Goal: Task Accomplishment & Management: Complete application form

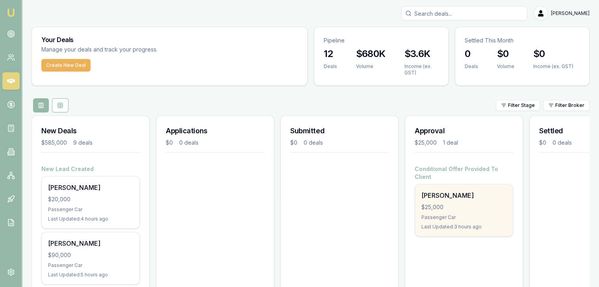
click at [446, 215] on div "Passenger Car" at bounding box center [463, 218] width 85 height 6
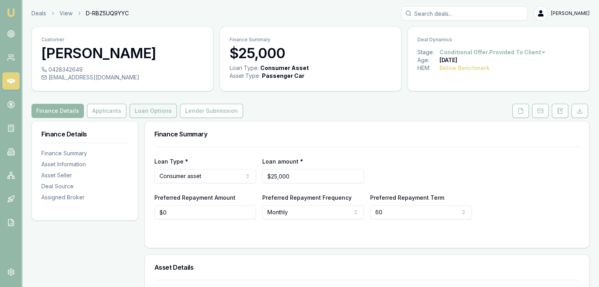
click at [145, 110] on button "Loan Options" at bounding box center [153, 111] width 47 height 14
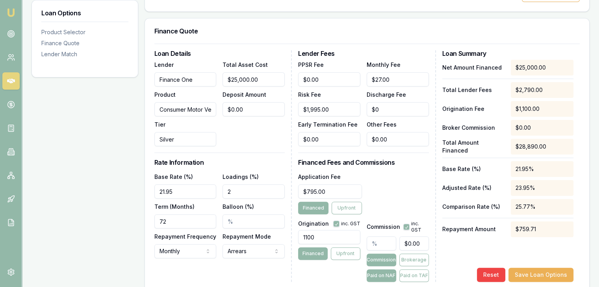
scroll to position [197, 0]
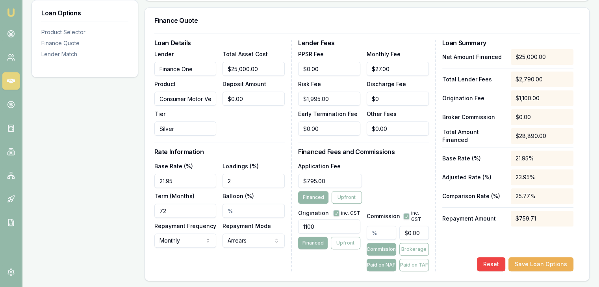
drag, startPoint x: 238, startPoint y: 180, endPoint x: 189, endPoint y: 170, distance: 49.8
click at [189, 170] on div "Base Rate (%) 21.95 Loadings (%) 2 Term (Months) 72 Balloon (%) Repayment Frequ…" at bounding box center [219, 204] width 130 height 87
drag, startPoint x: 250, startPoint y: 181, endPoint x: 196, endPoint y: 181, distance: 54.3
click at [196, 181] on div "Base Rate (%) 21.95 Loadings (%) 1.00% Term (Months) 72 Balloon (%) Repayment F…" at bounding box center [219, 204] width 130 height 87
drag, startPoint x: 248, startPoint y: 180, endPoint x: 204, endPoint y: 181, distance: 44.1
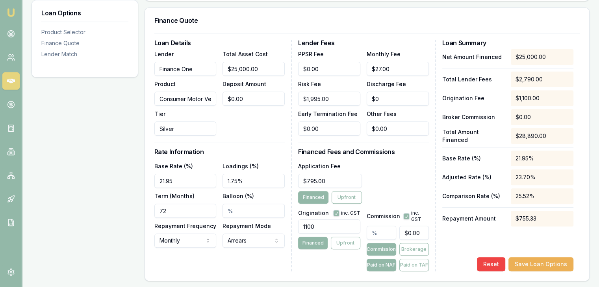
click at [204, 181] on div "Base Rate (%) 21.95 Loadings (%) 1.75% Term (Months) 72 Balloon (%) Repayment F…" at bounding box center [219, 204] width 130 height 87
type input "1.85%"
click at [531, 263] on button "Save Loan Options" at bounding box center [540, 264] width 65 height 14
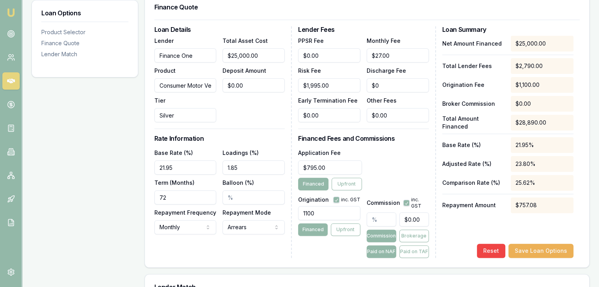
scroll to position [189, 0]
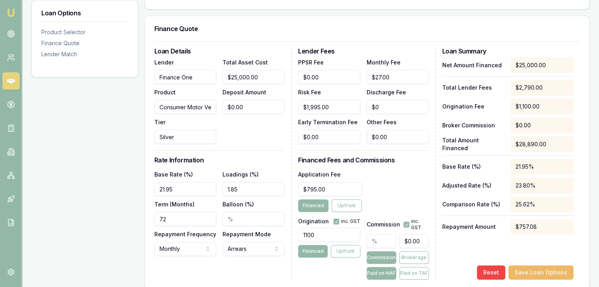
click at [538, 272] on button "Save Loan Options" at bounding box center [540, 273] width 65 height 14
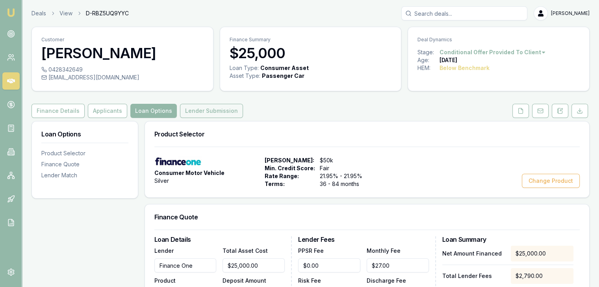
click at [202, 109] on button "Lender Submission" at bounding box center [211, 111] width 63 height 14
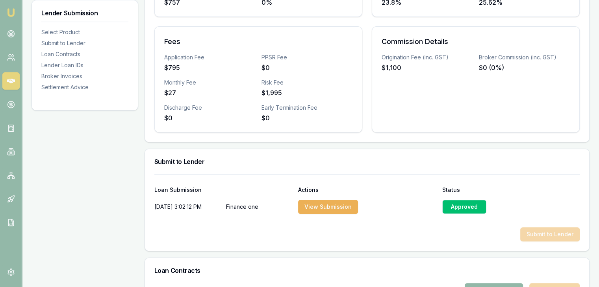
scroll to position [354, 0]
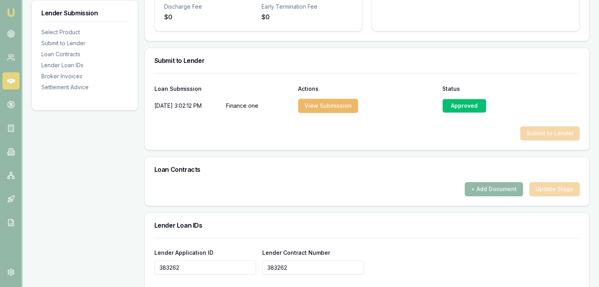
click at [328, 106] on button "View Submission" at bounding box center [328, 106] width 60 height 14
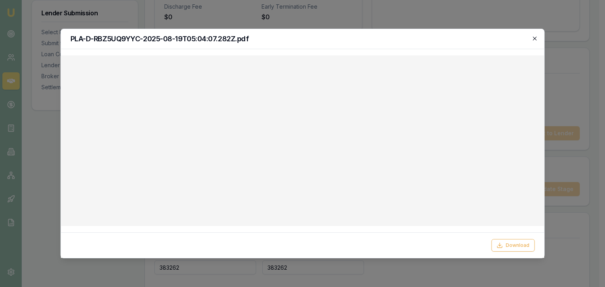
click at [534, 38] on icon "button" at bounding box center [535, 39] width 4 height 4
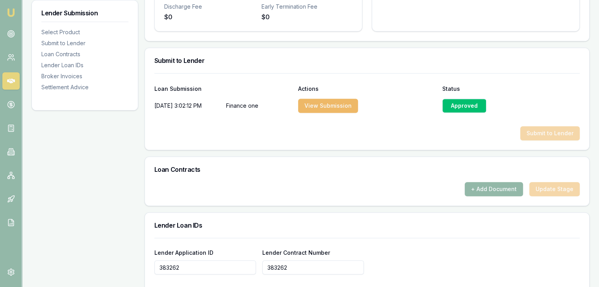
click at [339, 106] on button "View Submission" at bounding box center [328, 106] width 60 height 14
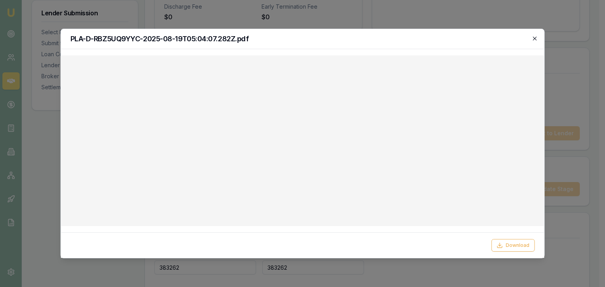
click at [534, 39] on icon "button" at bounding box center [534, 38] width 6 height 6
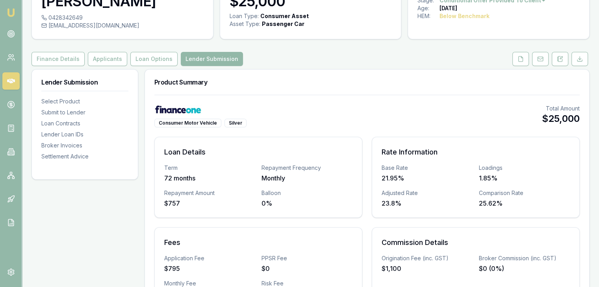
scroll to position [0, 0]
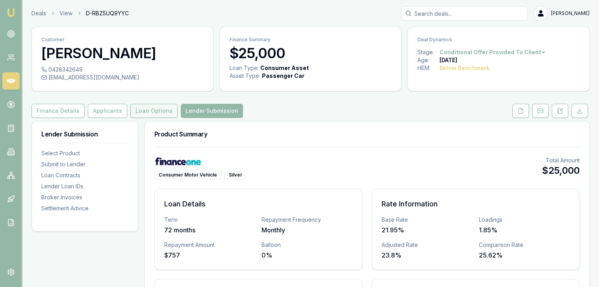
click at [146, 111] on button "Loan Options" at bounding box center [153, 111] width 47 height 14
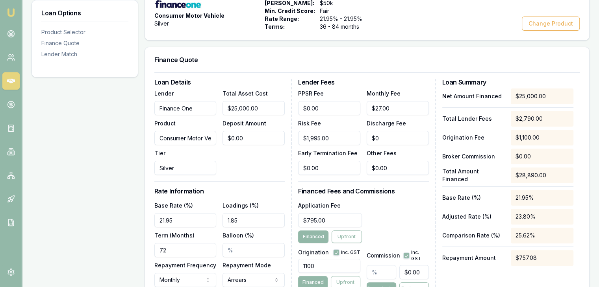
scroll to position [197, 0]
